Goal: Information Seeking & Learning: Learn about a topic

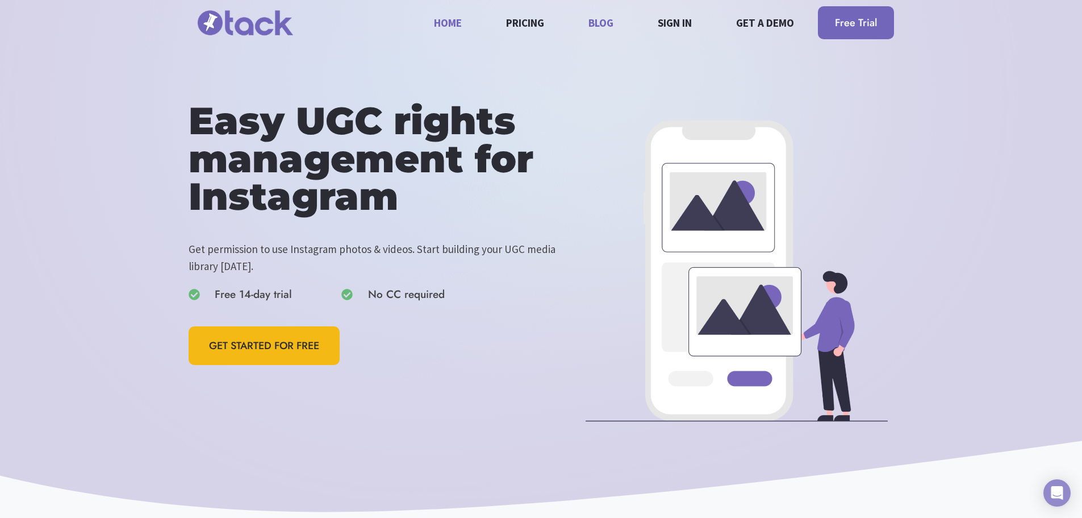
click at [590, 20] on link "Blog" at bounding box center [601, 22] width 38 height 30
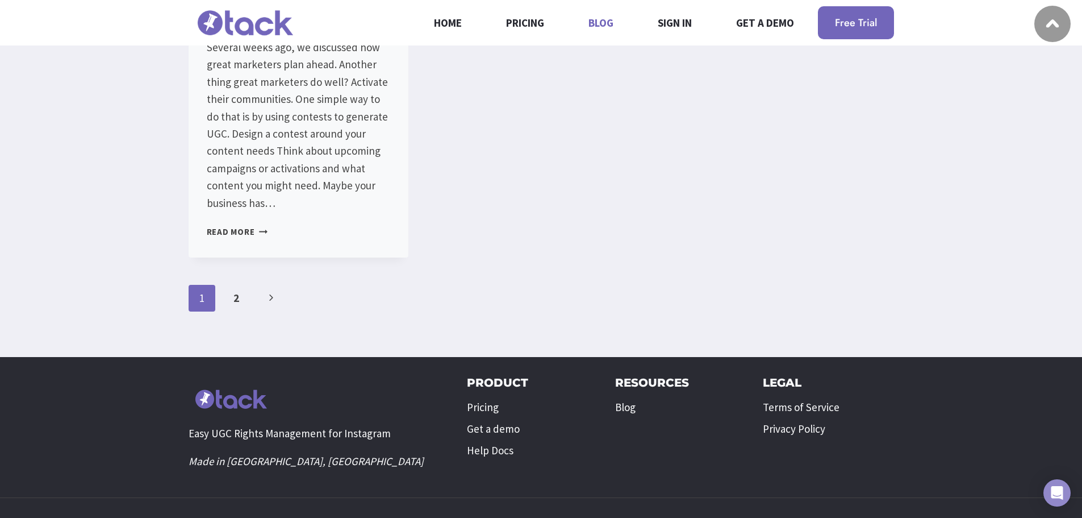
scroll to position [1931, 0]
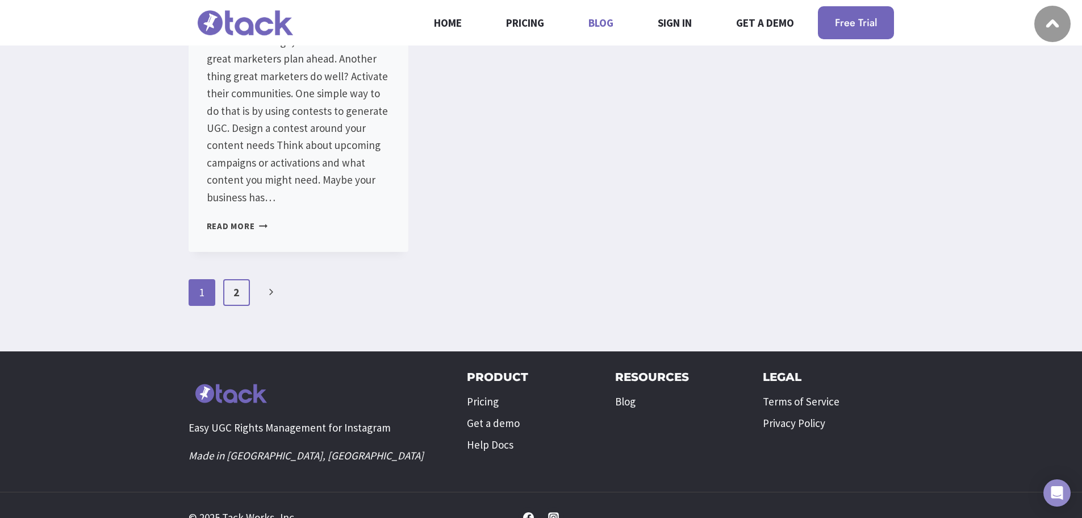
click at [237, 279] on link "2" at bounding box center [236, 292] width 27 height 27
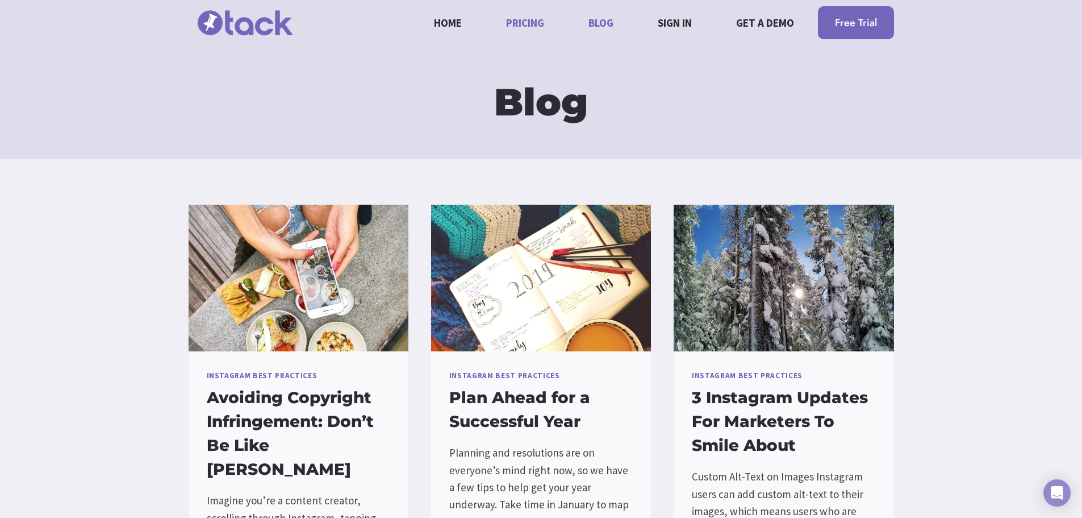
click at [526, 24] on link "Pricing" at bounding box center [525, 22] width 51 height 30
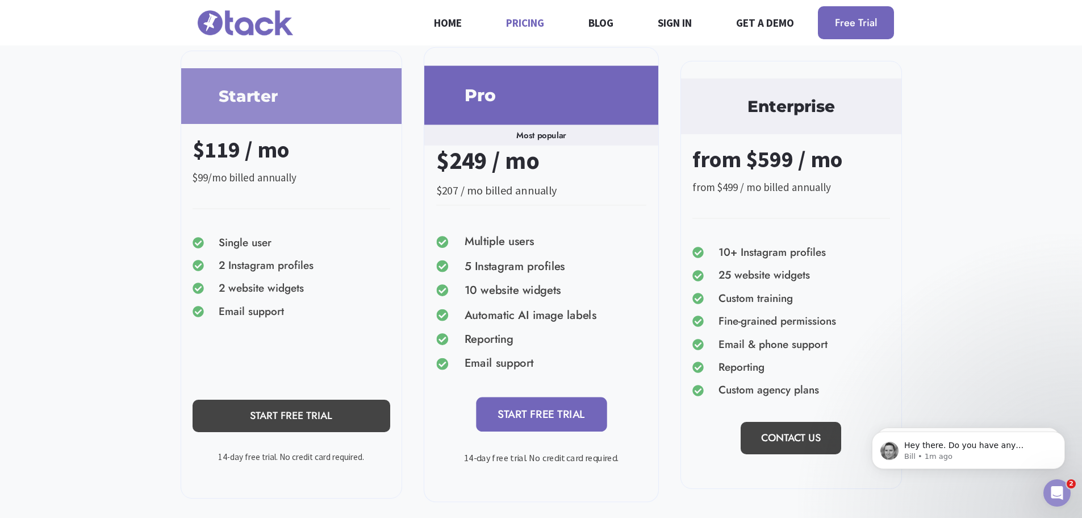
click at [223, 26] on img at bounding box center [246, 23] width 114 height 38
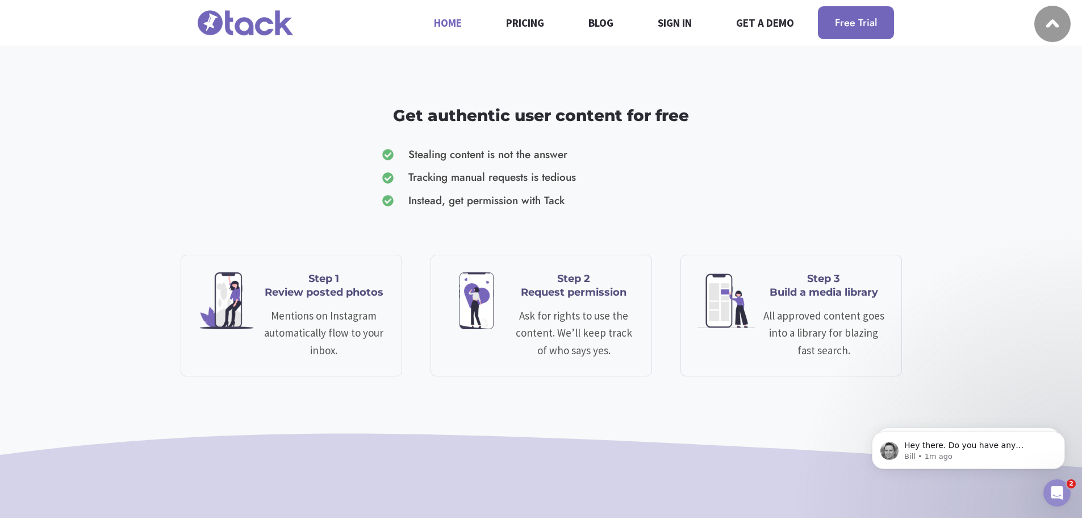
scroll to position [738, 0]
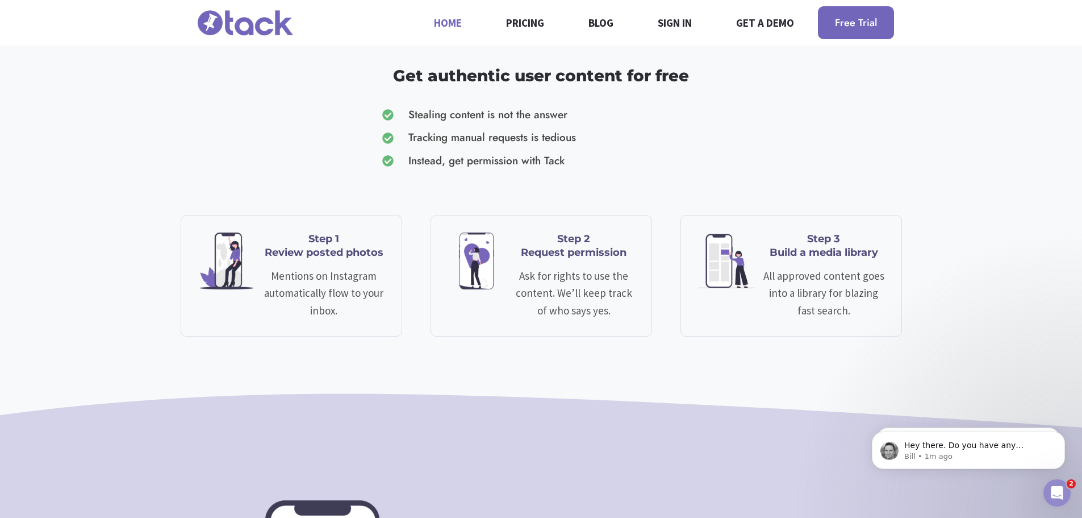
click at [206, 155] on div "Get authentic user content for free Stealing content is not the answer Tracking…" at bounding box center [541, 98] width 1082 height 153
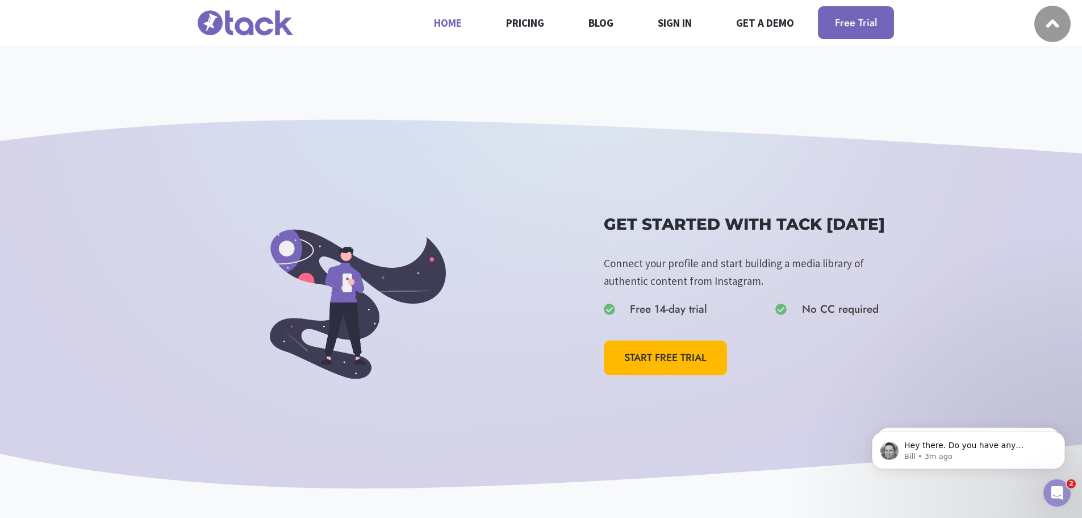
scroll to position [1744, 0]
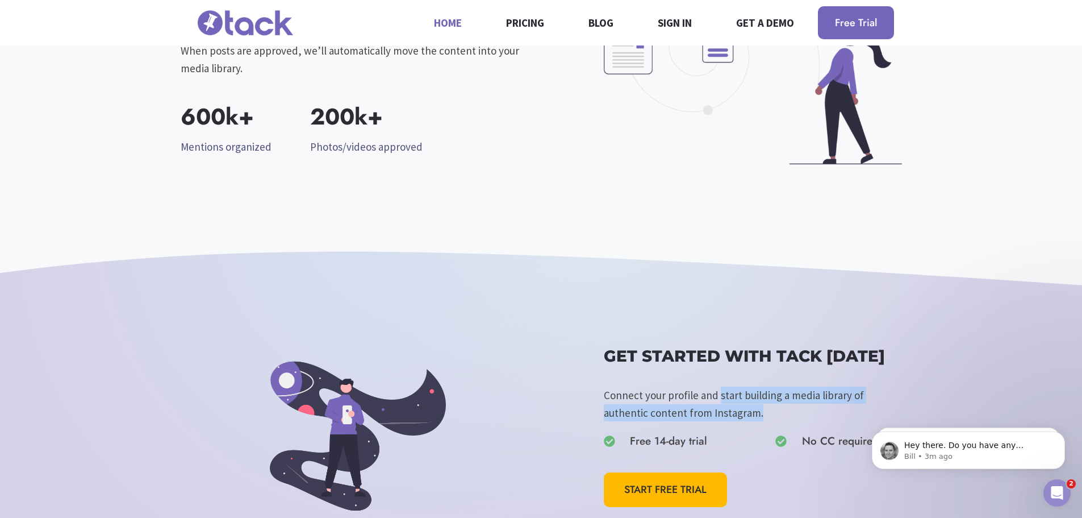
drag, startPoint x: 798, startPoint y: 415, endPoint x: 717, endPoint y: 390, distance: 84.5
click at [717, 390] on p "Connect your profile and start building a media library of authentic content fr…" at bounding box center [753, 403] width 298 height 35
copy p "start building a media library of authentic content from Instagram."
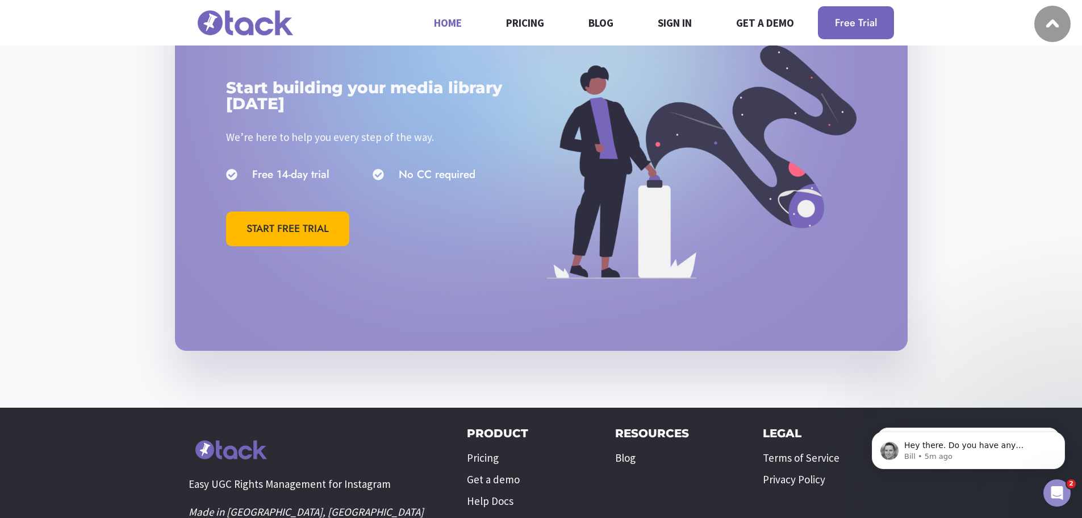
scroll to position [3391, 0]
